Goal: Transaction & Acquisition: Purchase product/service

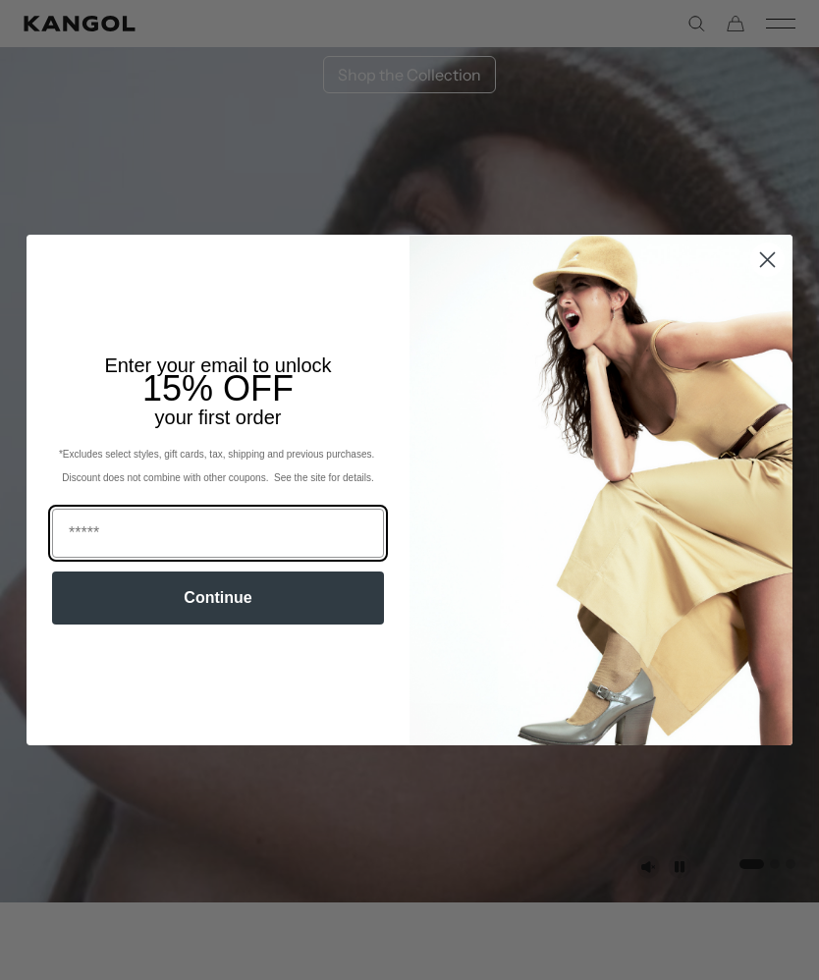
scroll to position [0, 404]
click at [263, 541] on input "Email" at bounding box center [218, 533] width 332 height 49
type input "**********"
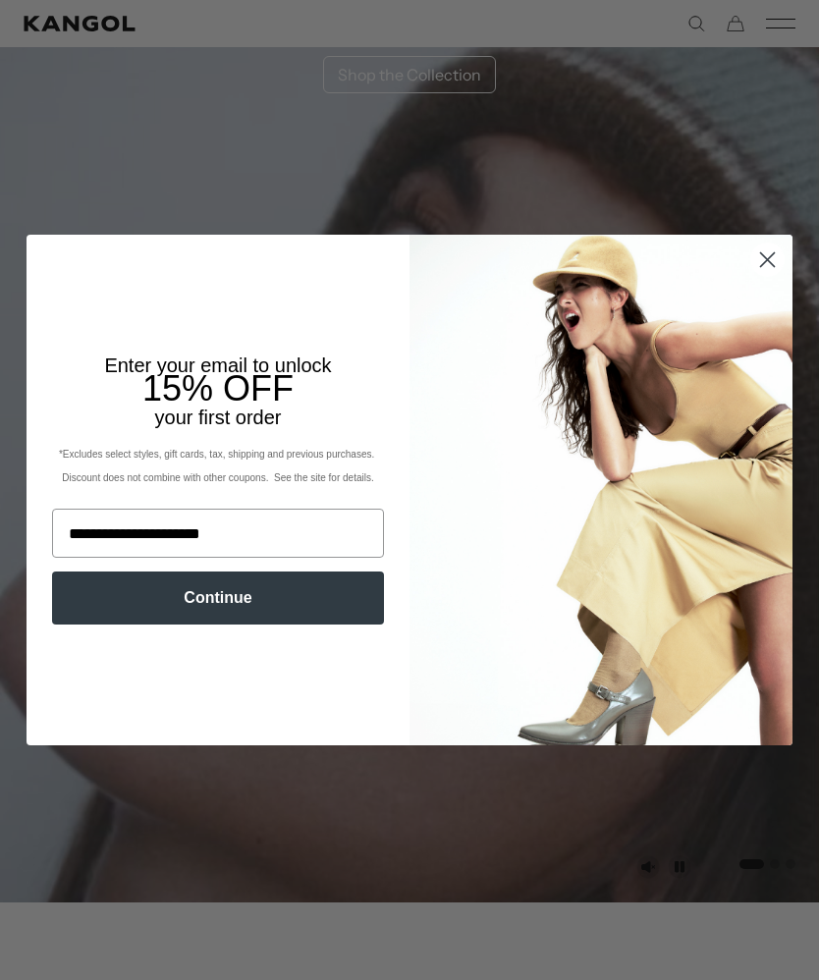
scroll to position [0, 404]
click at [261, 603] on button "Continue" at bounding box center [218, 597] width 332 height 53
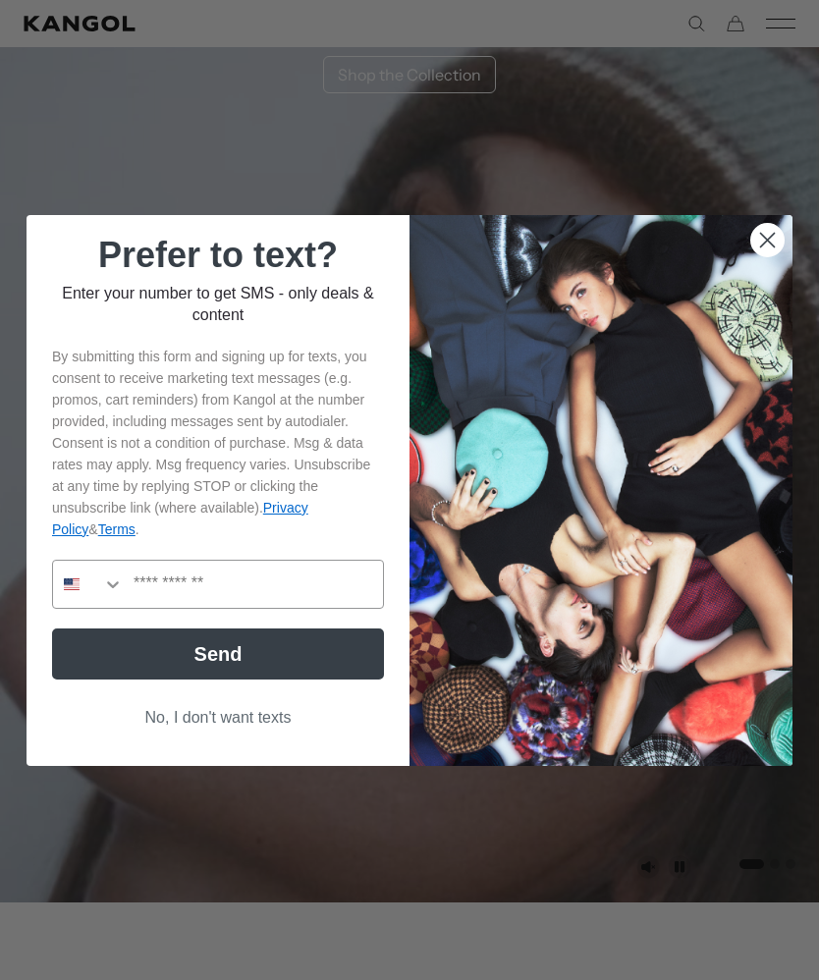
scroll to position [0, 0]
click at [761, 241] on circle "Close dialog" at bounding box center [767, 239] width 32 height 32
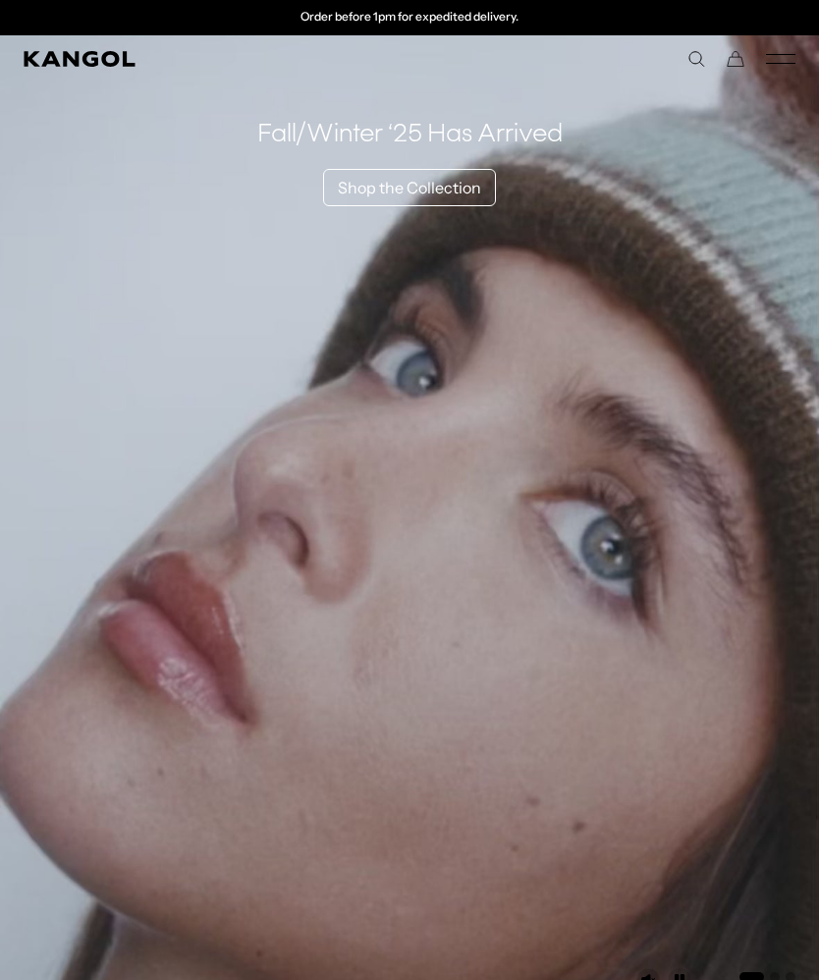
click at [785, 58] on icon "Mobile Menu" at bounding box center [780, 59] width 29 height 18
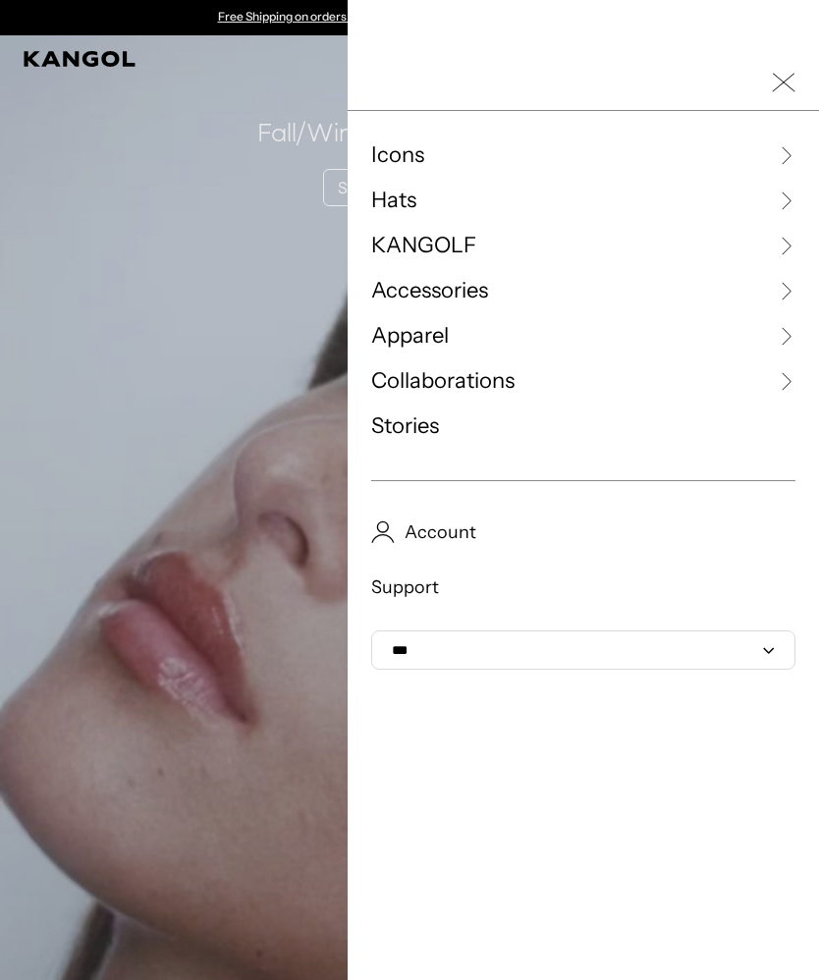
click at [402, 212] on span "Hats" at bounding box center [393, 200] width 45 height 29
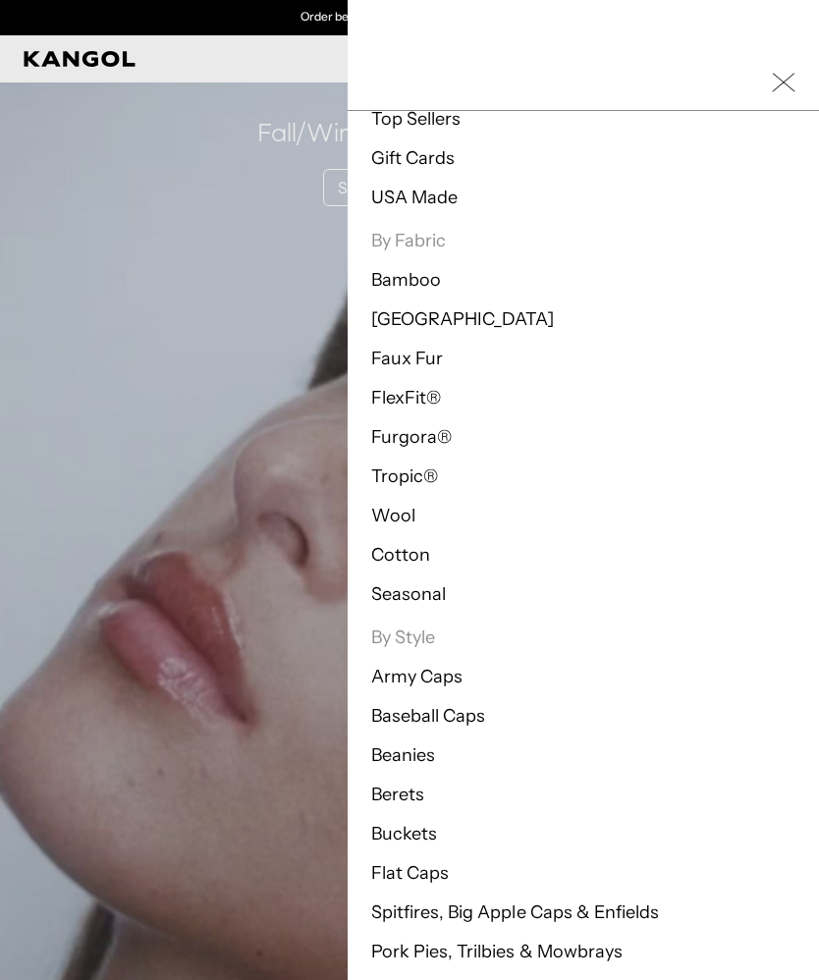
scroll to position [172, 0]
click at [423, 880] on link "Flat Caps" at bounding box center [410, 874] width 78 height 22
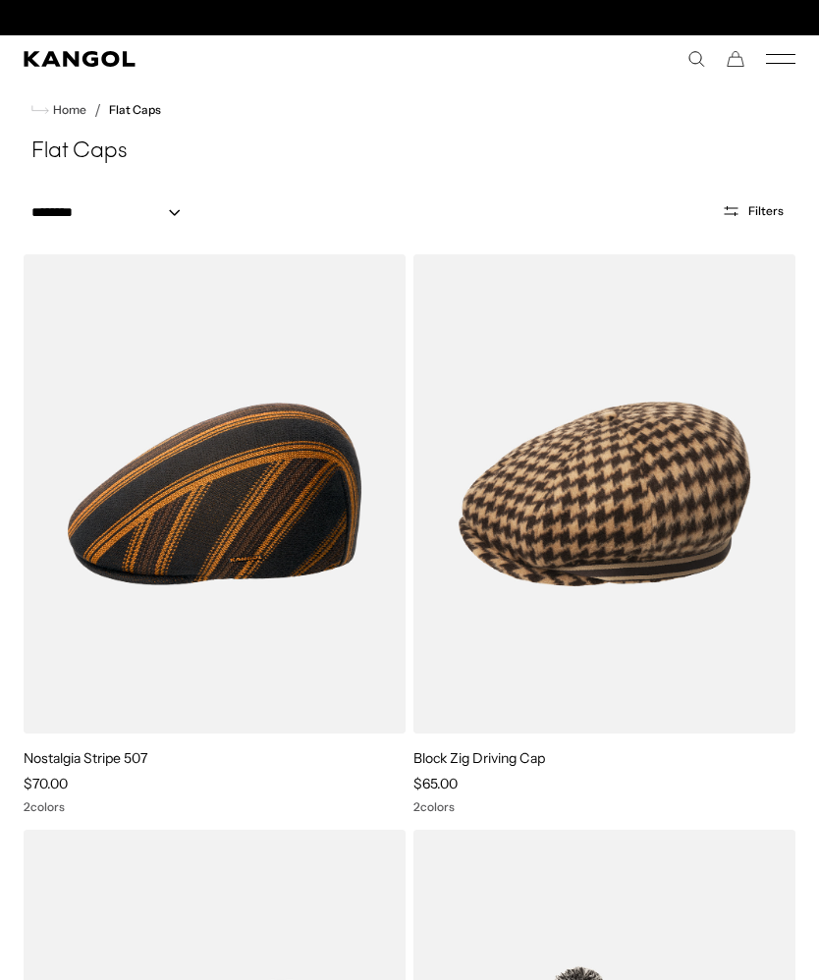
scroll to position [0, 404]
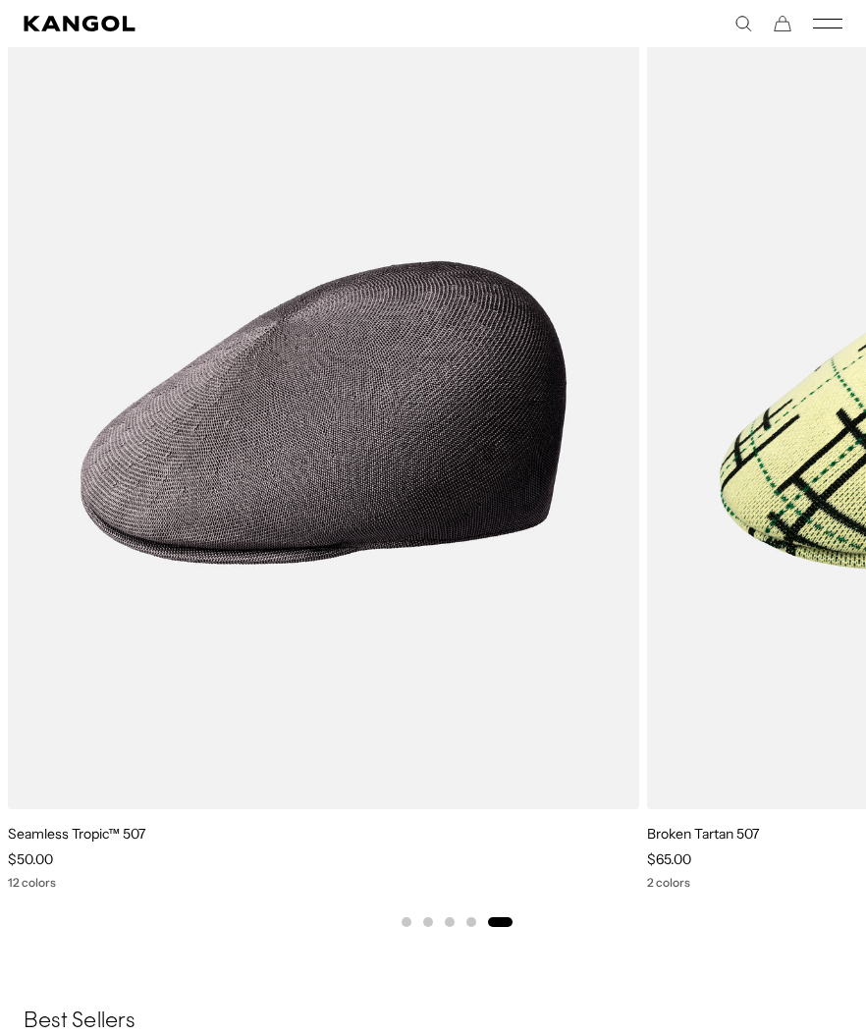
click at [0, 0] on img "5 of 5" at bounding box center [0, 0] width 0 height 0
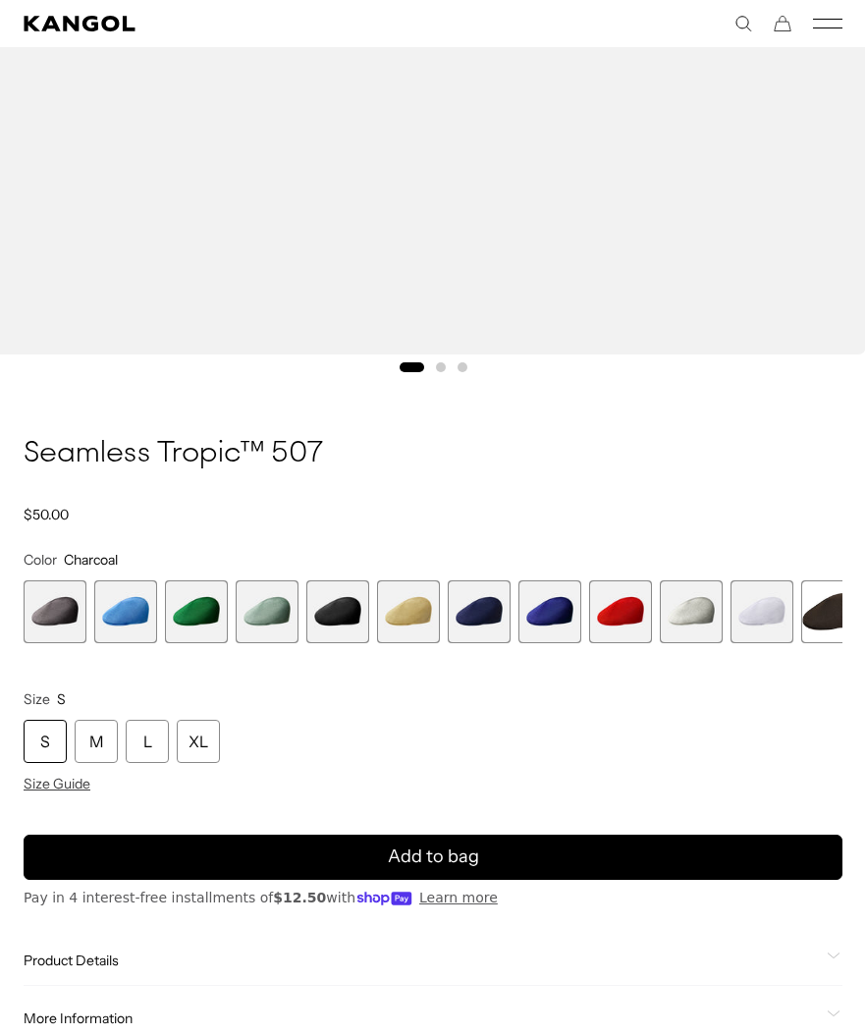
scroll to position [0, 404]
click at [276, 621] on span "4 of 12" at bounding box center [267, 611] width 63 height 63
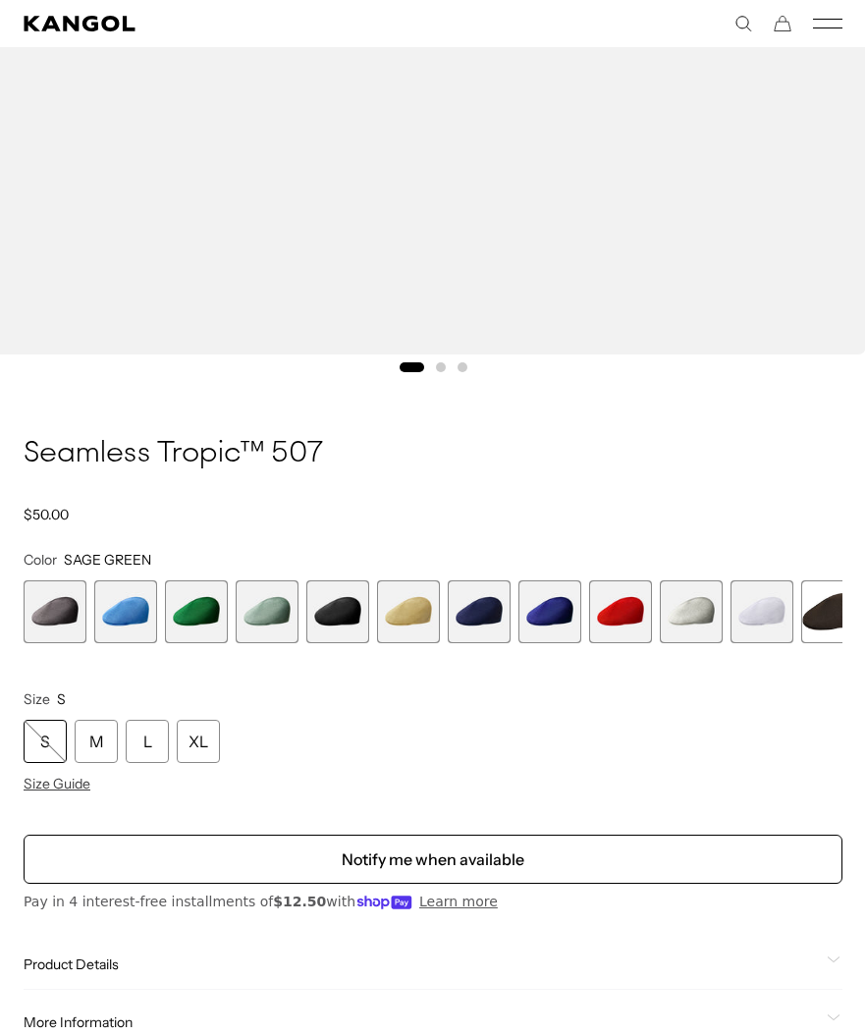
click at [283, 607] on span "4 of 12" at bounding box center [267, 611] width 63 height 63
click at [274, 621] on span "4 of 12" at bounding box center [267, 611] width 63 height 63
click at [342, 611] on span "5 of 12" at bounding box center [337, 611] width 63 height 63
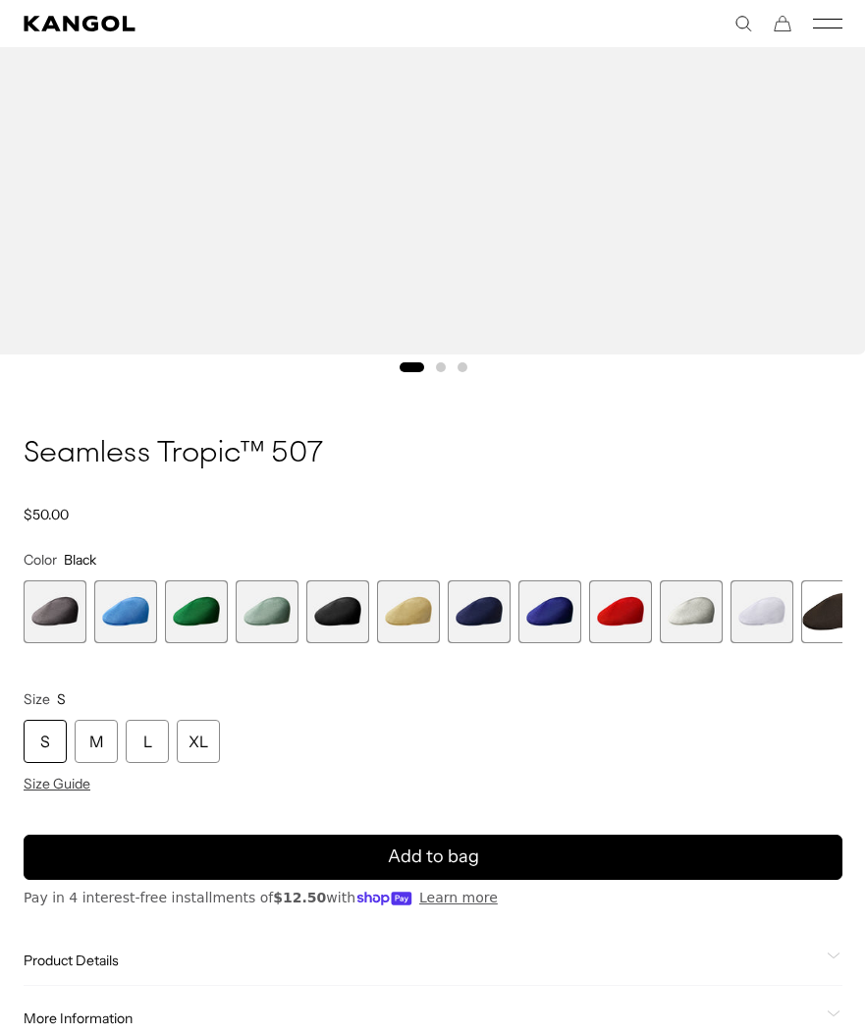
click at [290, 617] on span "4 of 12" at bounding box center [267, 611] width 63 height 63
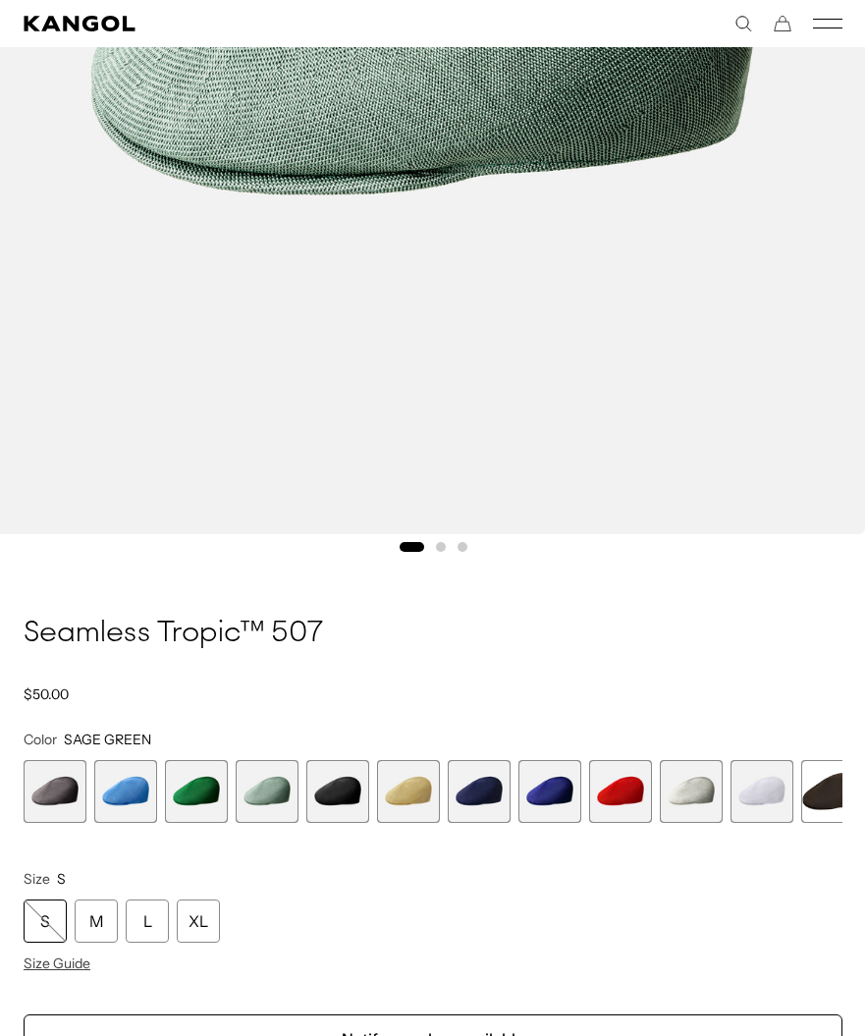
click at [206, 918] on div "XL" at bounding box center [198, 920] width 43 height 43
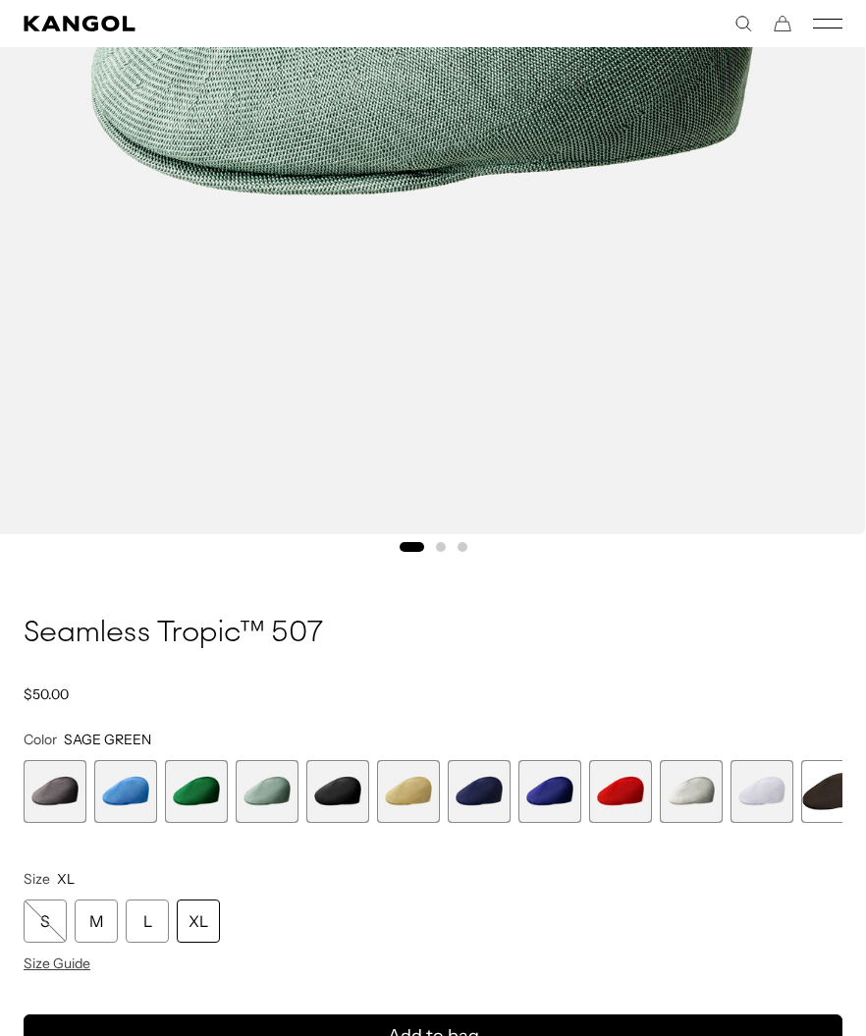
scroll to position [0, 404]
click at [433, 1006] on icon "submit" at bounding box center [432, 1035] width 39 height 39
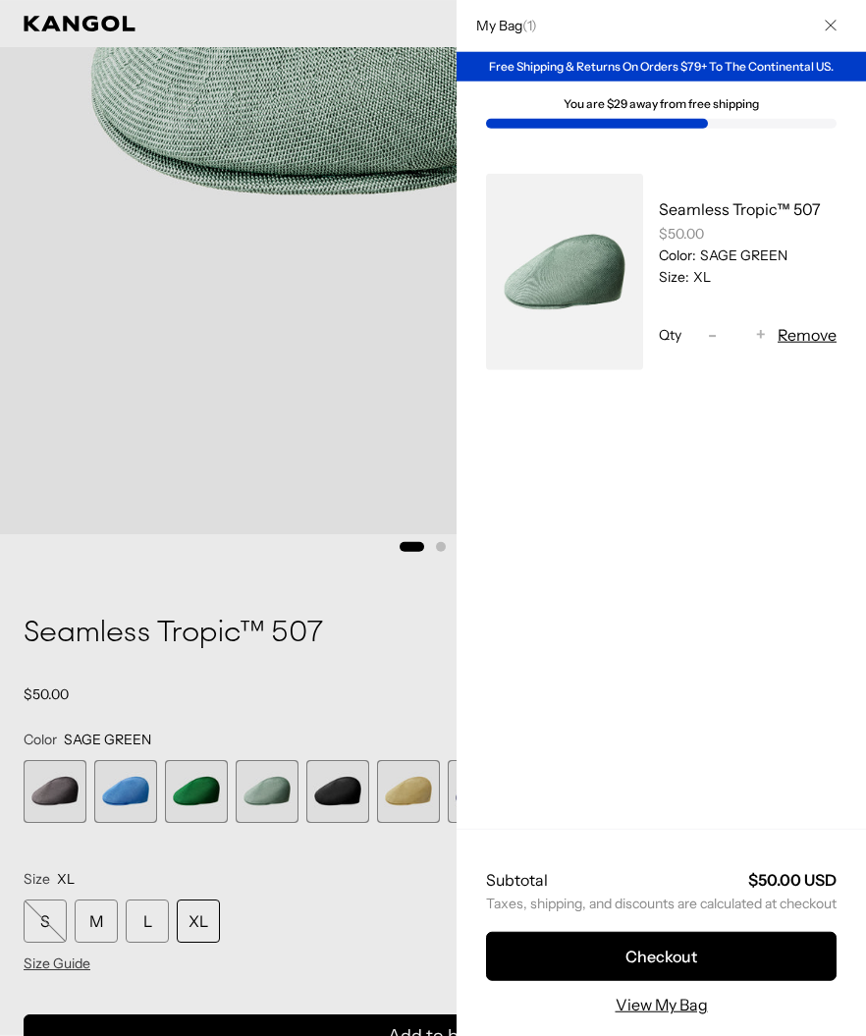
scroll to position [0, 0]
